Goal: Task Accomplishment & Management: Manage account settings

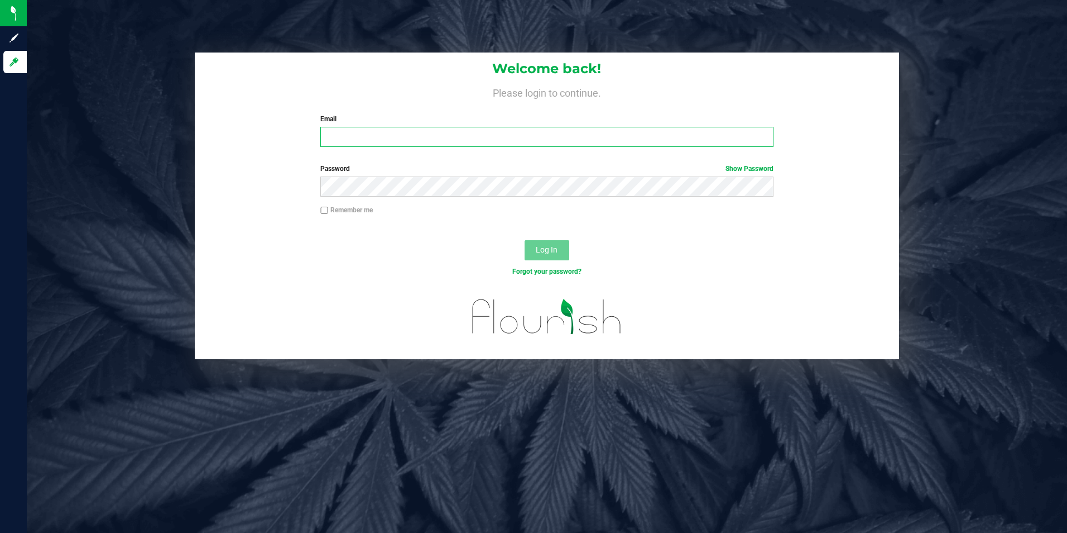
click at [336, 130] on input "Email" at bounding box center [546, 137] width 453 height 20
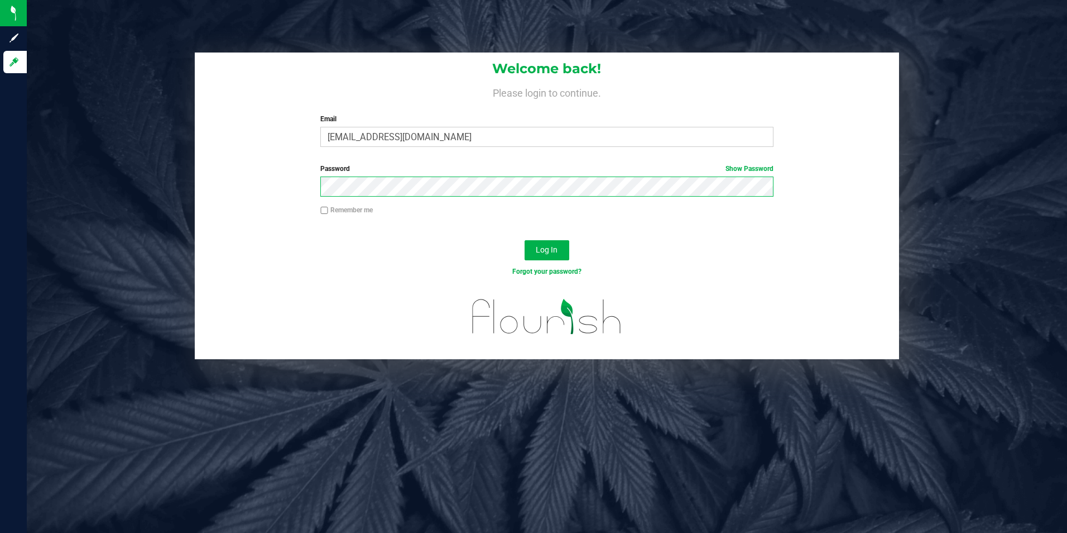
click at [525, 240] on button "Log In" at bounding box center [547, 250] width 45 height 20
click at [553, 251] on span "Log In" at bounding box center [547, 249] width 22 height 9
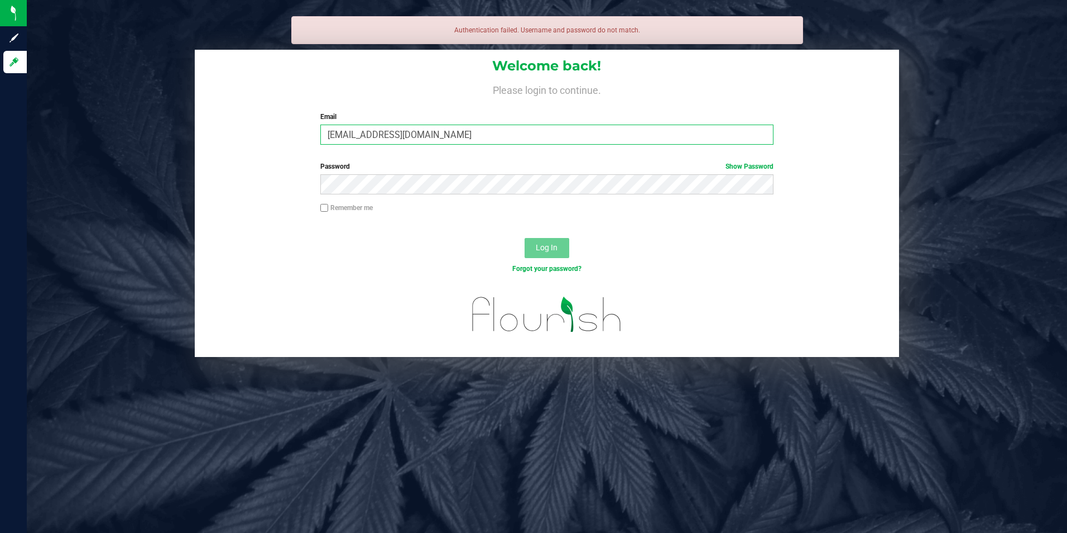
click at [327, 130] on input "[EMAIL_ADDRESS][DOMAIN_NAME]" at bounding box center [546, 134] width 453 height 20
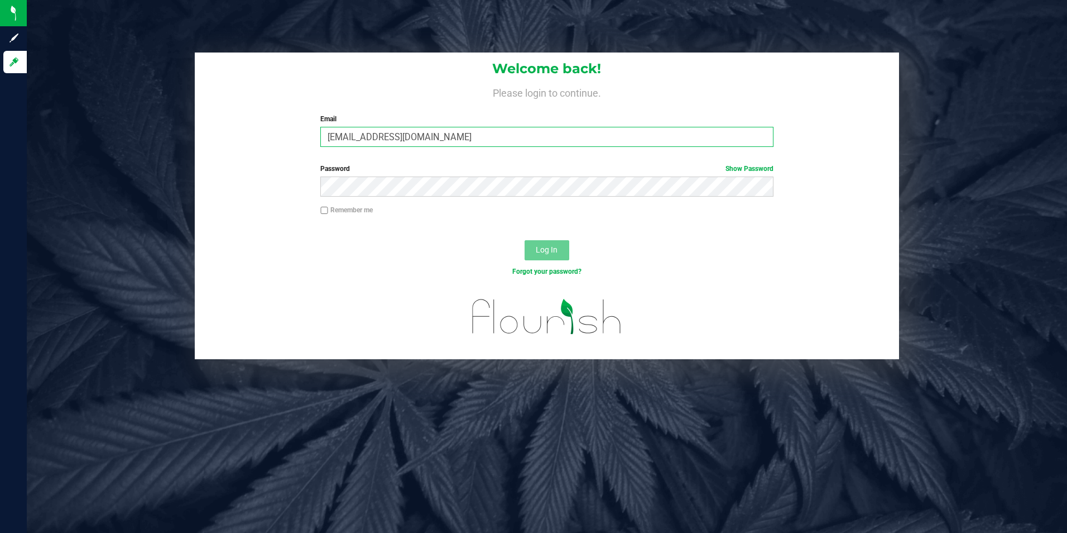
click at [440, 136] on input "[EMAIL_ADDRESS][DOMAIN_NAME]" at bounding box center [546, 137] width 453 height 20
drag, startPoint x: 464, startPoint y: 136, endPoint x: 282, endPoint y: 138, distance: 181.4
click at [282, 138] on div "Welcome back! Please login to continue. Email [EMAIL_ADDRESS][DOMAIN_NAME] Requ…" at bounding box center [547, 103] width 705 height 103
type input "[EMAIL_ADDRESS][DOMAIN_NAME]"
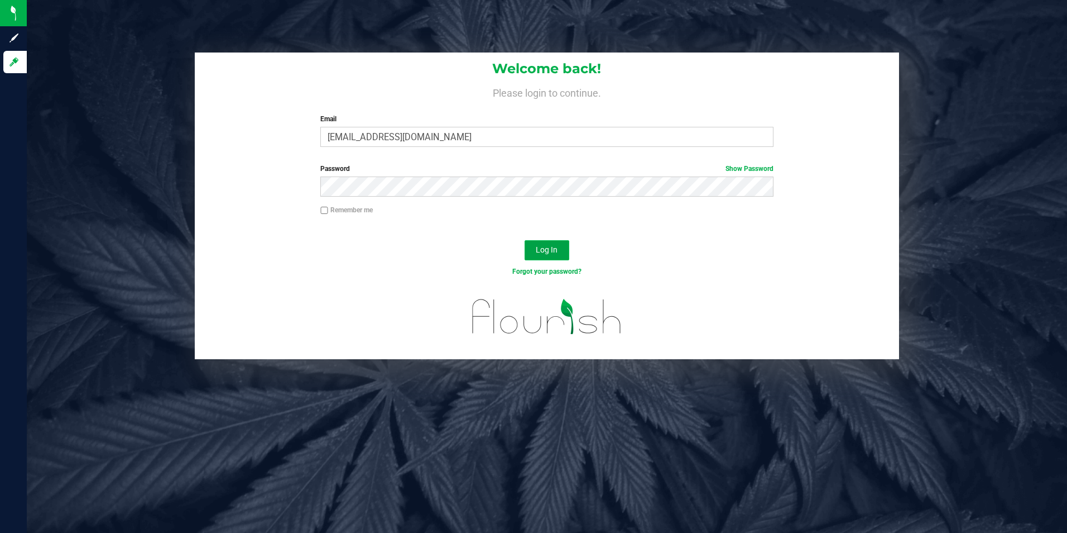
click at [550, 250] on span "Log In" at bounding box center [547, 249] width 22 height 9
